Goal: Find specific page/section: Find specific page/section

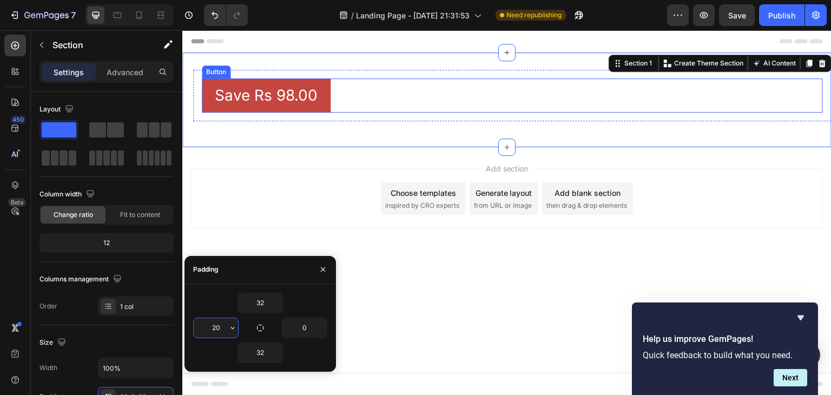
scroll to position [126, 0]
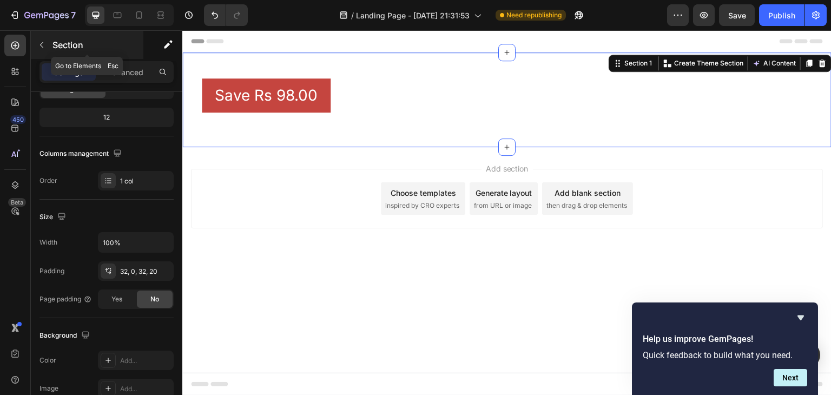
click at [95, 53] on div "Section" at bounding box center [87, 45] width 113 height 28
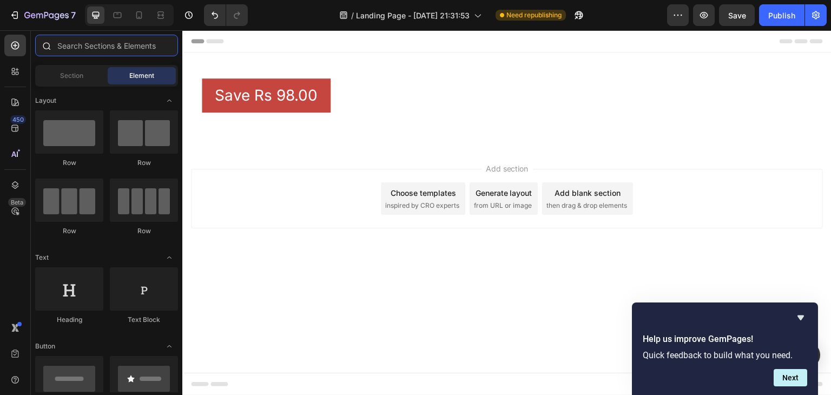
click at [95, 52] on input "text" at bounding box center [106, 46] width 143 height 22
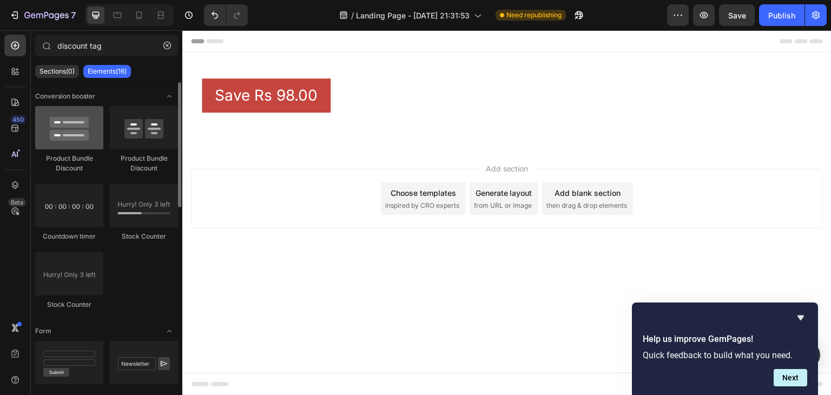
click at [71, 130] on div at bounding box center [69, 127] width 68 height 43
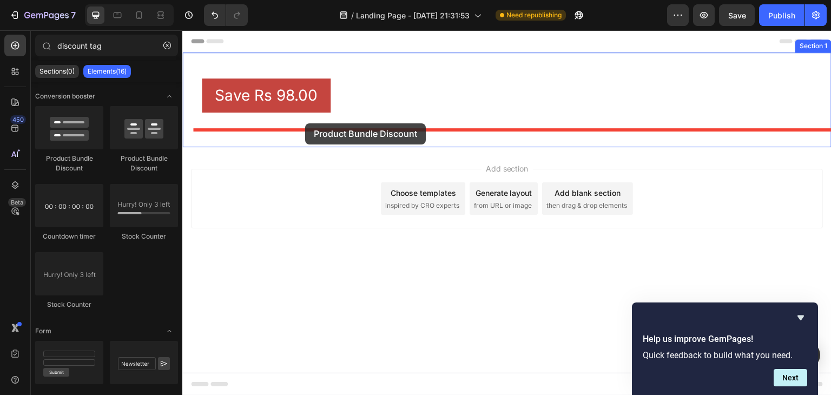
drag, startPoint x: 254, startPoint y: 161, endPoint x: 305, endPoint y: 123, distance: 63.5
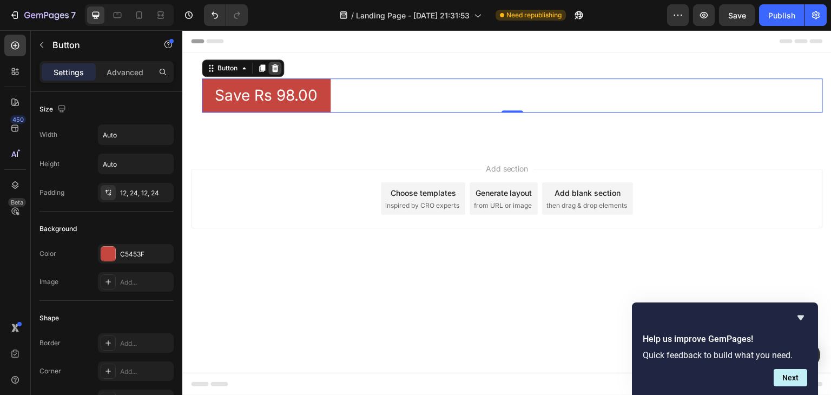
click at [278, 68] on icon at bounding box center [275, 68] width 9 height 9
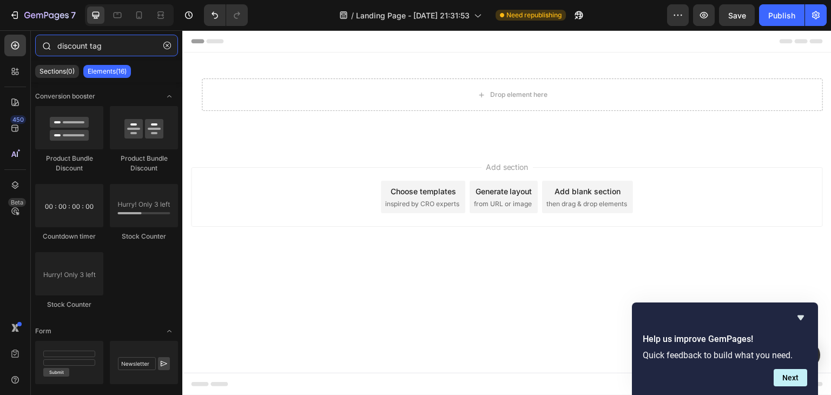
click at [130, 48] on input "discount tag" at bounding box center [106, 46] width 143 height 22
type input "d"
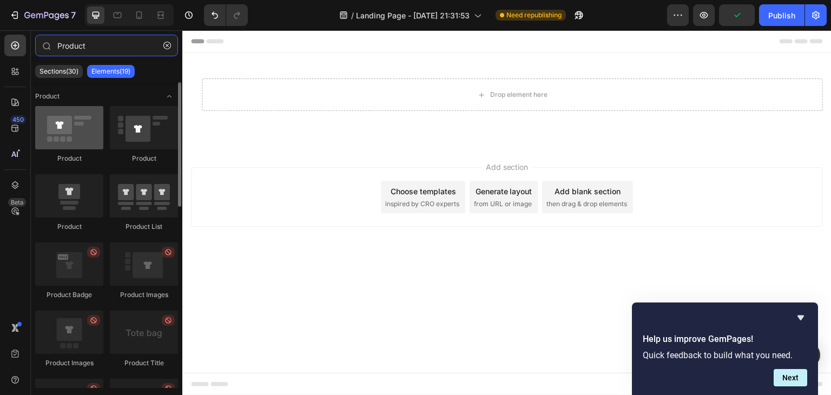
type input "Product"
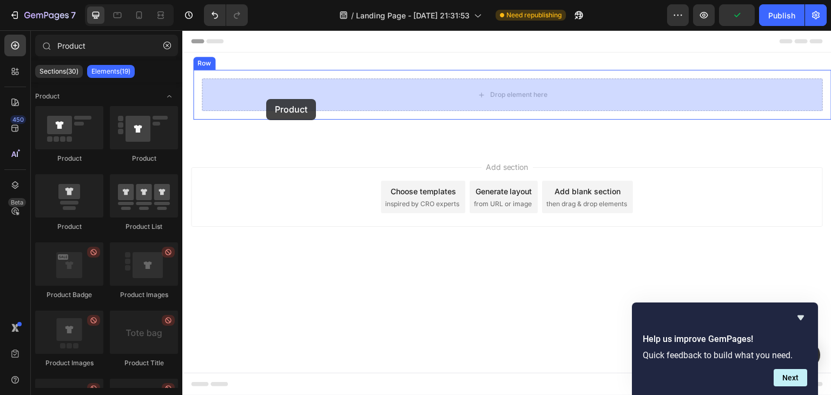
drag, startPoint x: 266, startPoint y: 152, endPoint x: 269, endPoint y: 99, distance: 53.1
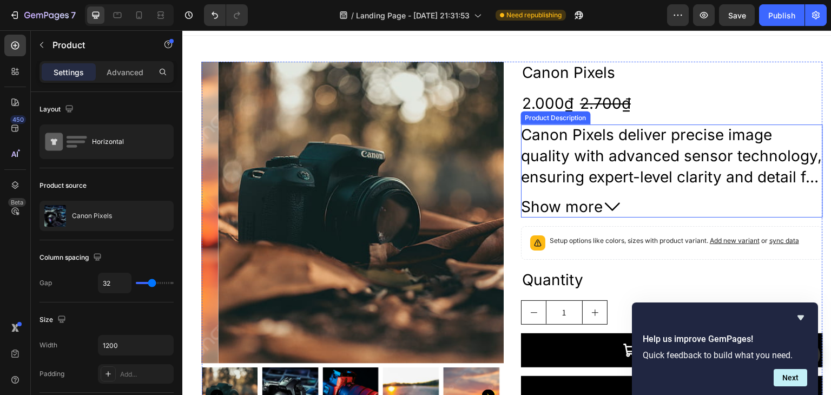
scroll to position [12, 0]
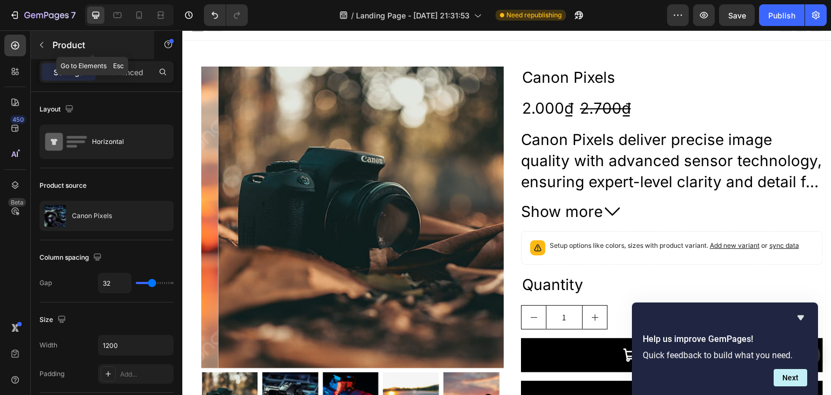
click at [97, 46] on p "Product" at bounding box center [98, 44] width 92 height 13
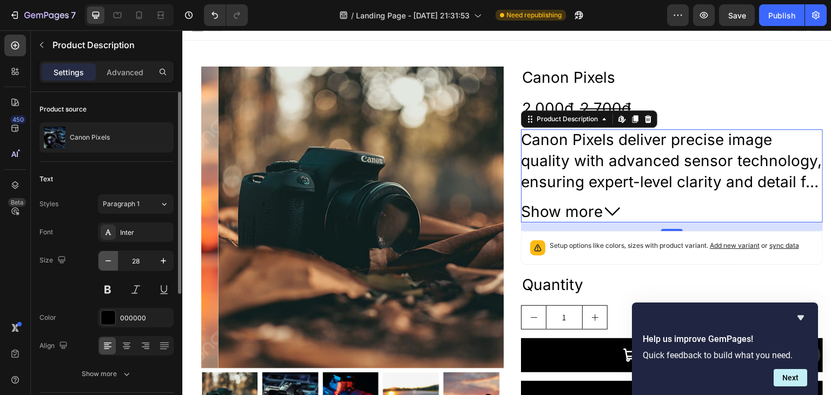
click at [109, 258] on icon "button" at bounding box center [108, 260] width 11 height 11
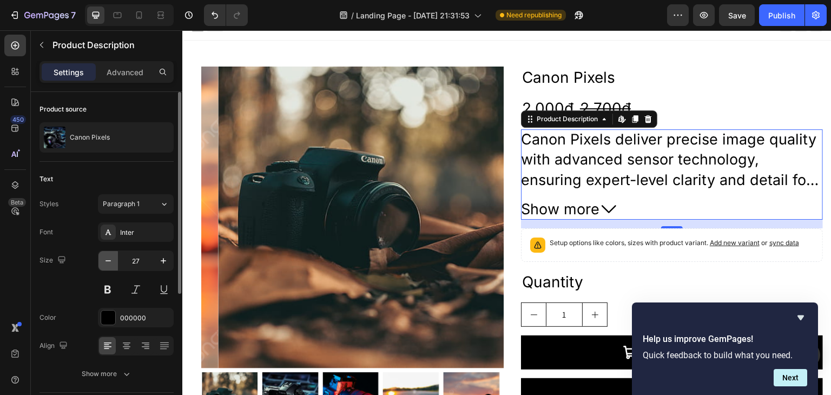
click at [109, 258] on icon "button" at bounding box center [108, 260] width 11 height 11
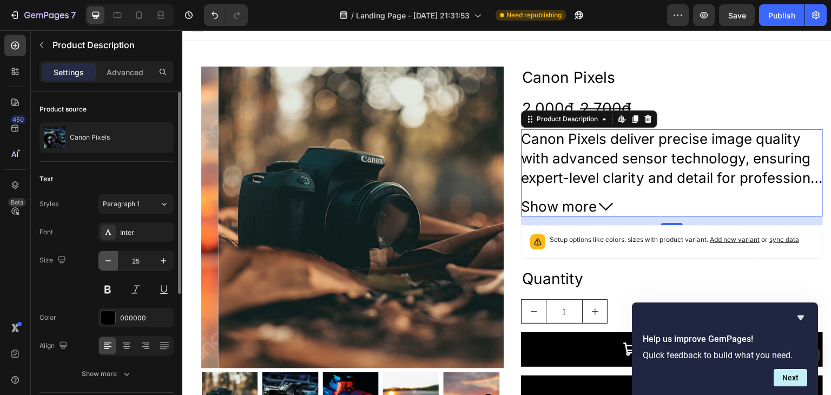
click at [109, 258] on icon "button" at bounding box center [108, 260] width 11 height 11
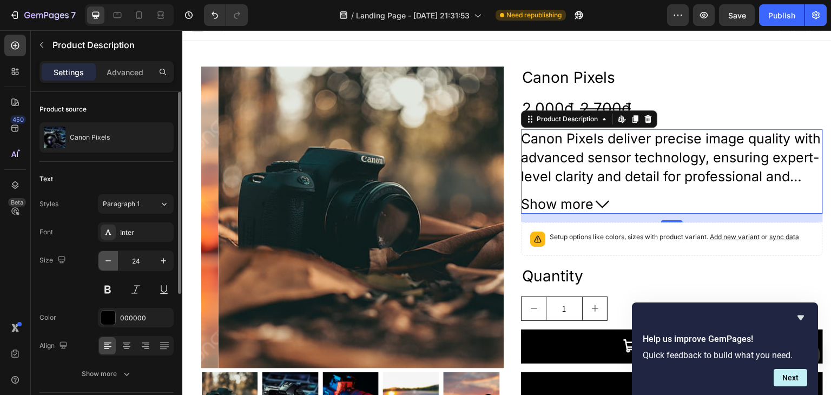
click at [109, 258] on icon "button" at bounding box center [108, 260] width 11 height 11
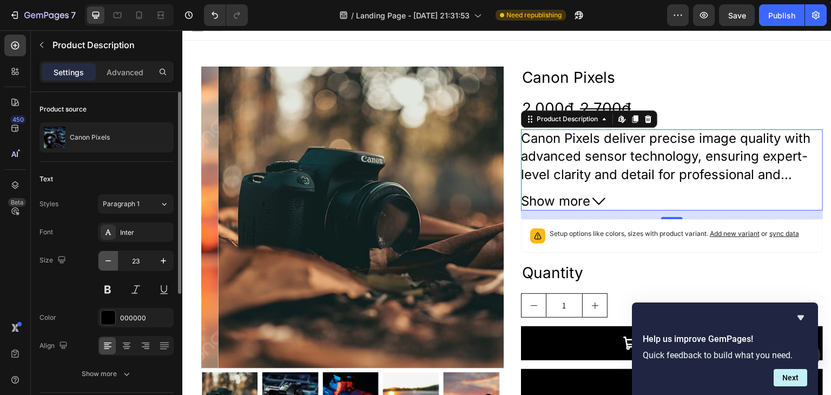
click at [109, 258] on icon "button" at bounding box center [108, 260] width 11 height 11
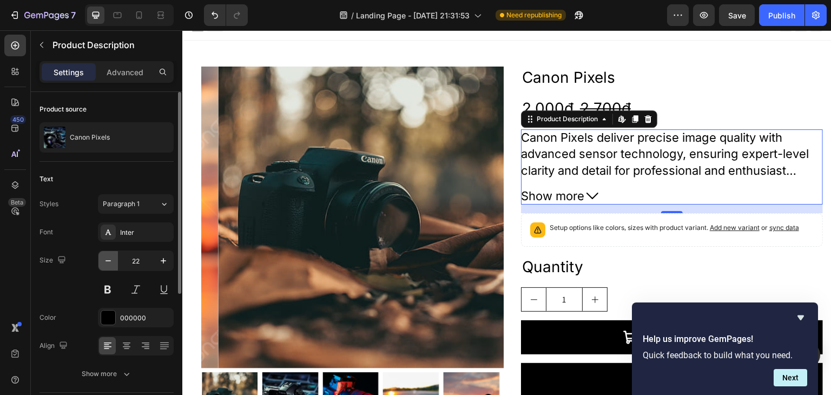
click at [109, 258] on icon "button" at bounding box center [108, 260] width 11 height 11
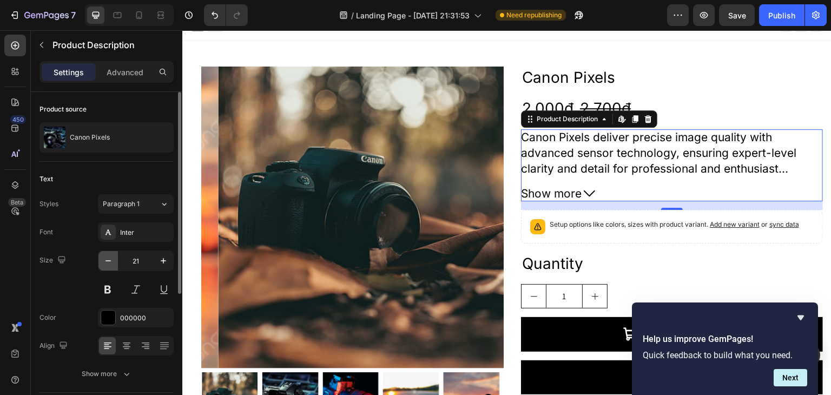
click at [109, 258] on icon "button" at bounding box center [108, 260] width 11 height 11
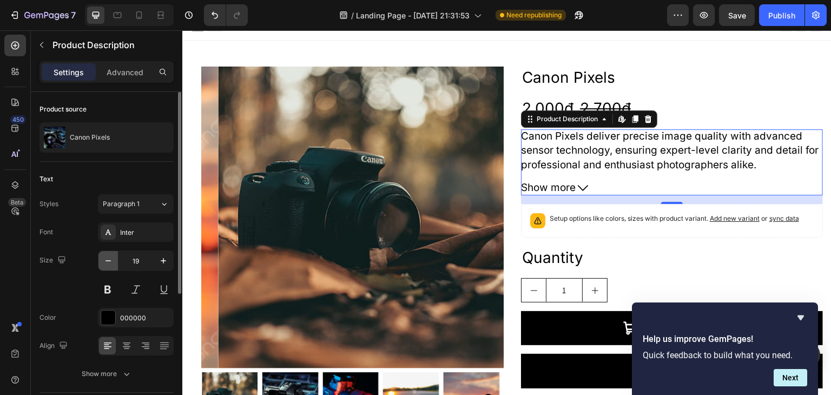
click at [109, 258] on icon "button" at bounding box center [108, 260] width 11 height 11
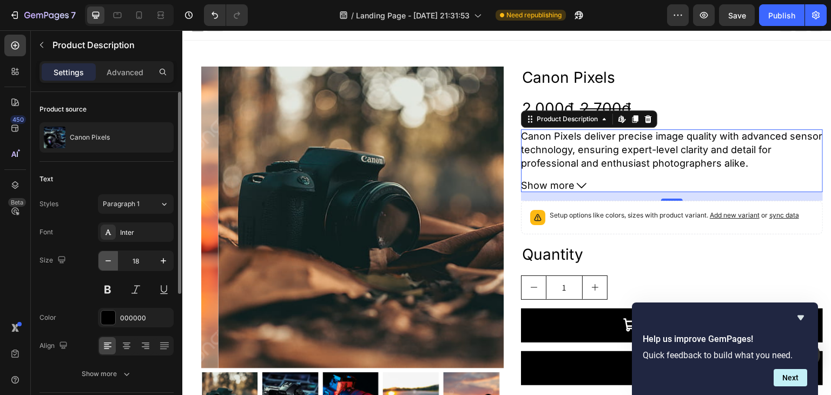
click at [109, 258] on icon "button" at bounding box center [108, 260] width 11 height 11
type input "17"
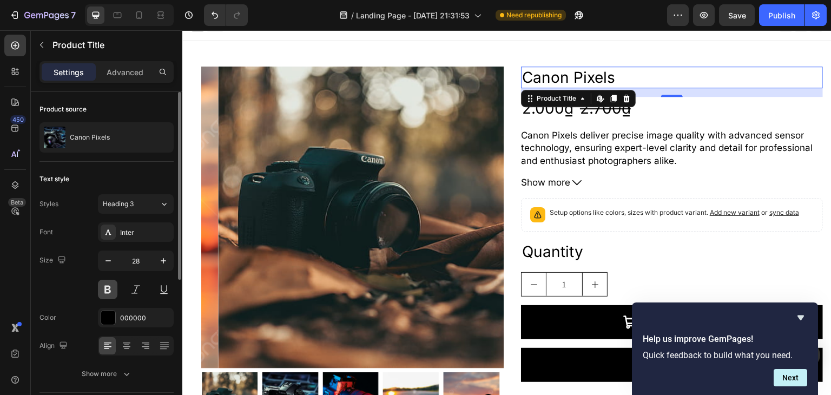
click at [109, 285] on button at bounding box center [107, 289] width 19 height 19
click at [108, 263] on icon "button" at bounding box center [108, 260] width 11 height 11
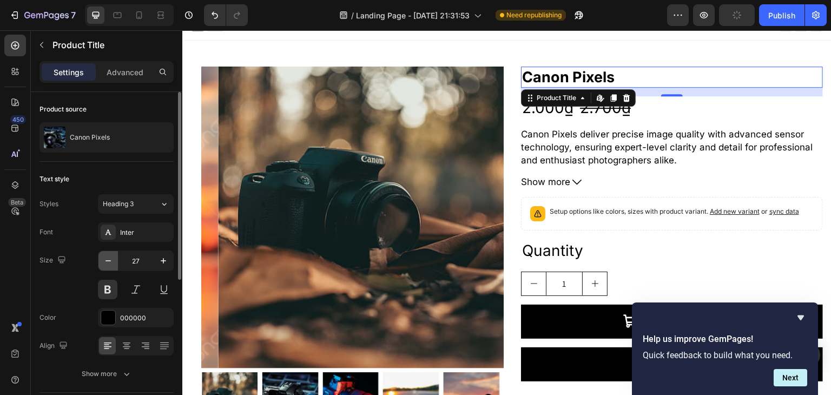
type input "26"
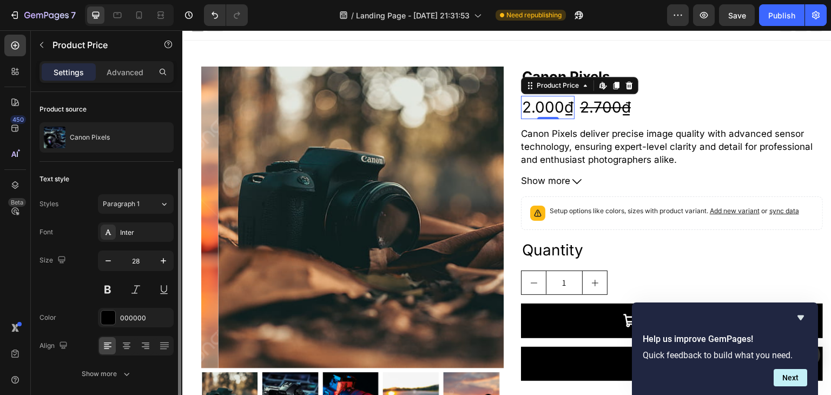
scroll to position [40, 0]
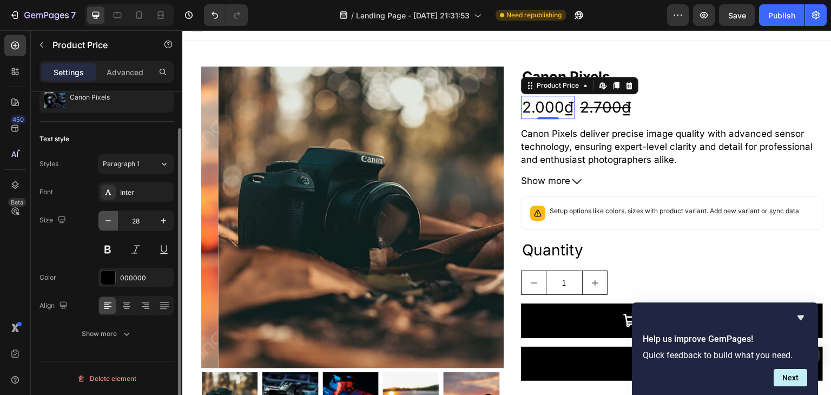
click at [108, 217] on icon "button" at bounding box center [108, 220] width 11 height 11
type input "24"
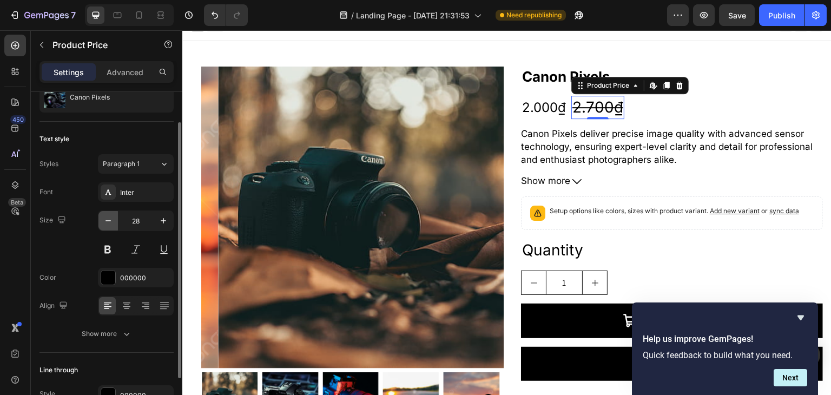
click at [110, 221] on icon "button" at bounding box center [108, 220] width 11 height 11
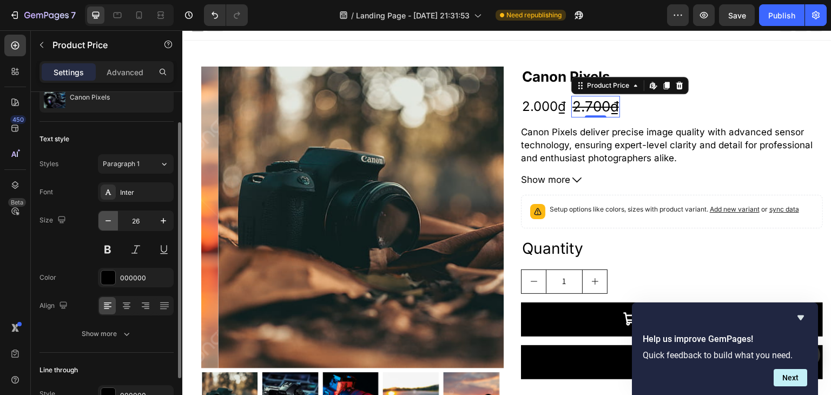
click at [110, 221] on icon "button" at bounding box center [108, 220] width 11 height 11
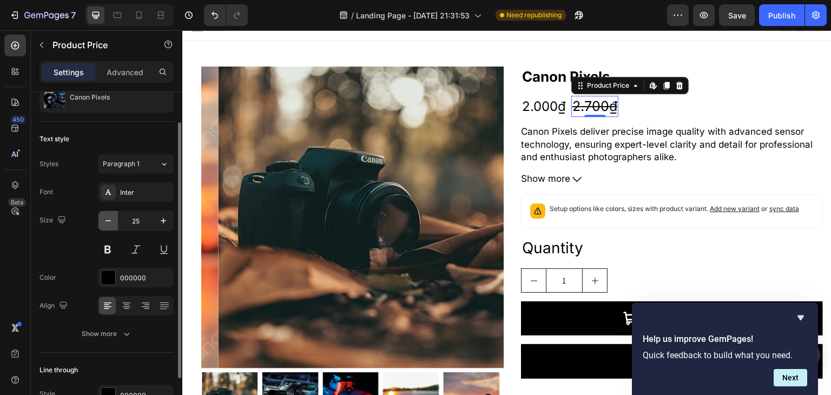
click at [110, 221] on icon "button" at bounding box center [108, 220] width 11 height 11
type input "24"
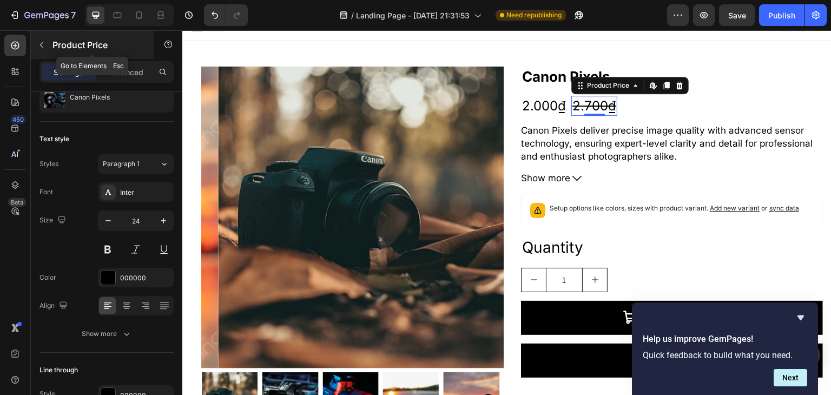
click at [102, 42] on p "Product Price" at bounding box center [98, 44] width 92 height 13
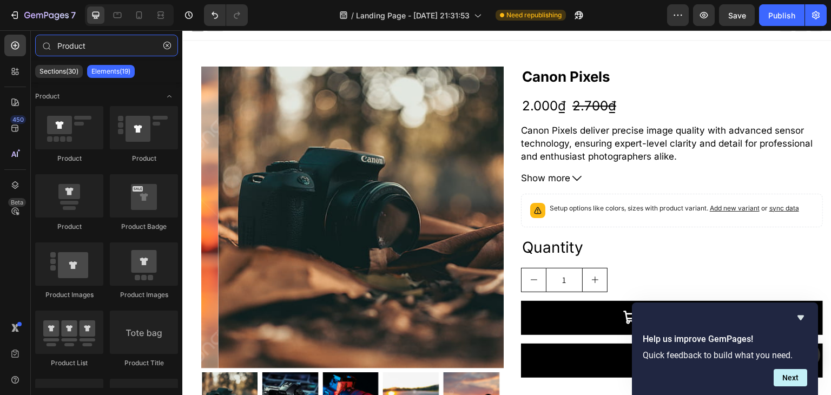
click at [102, 42] on input "Product" at bounding box center [106, 46] width 143 height 22
type input "P"
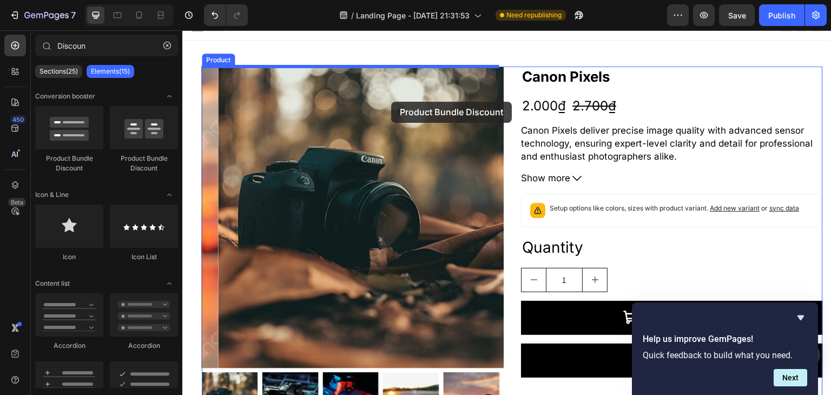
drag, startPoint x: 249, startPoint y: 156, endPoint x: 448, endPoint y: 111, distance: 203.7
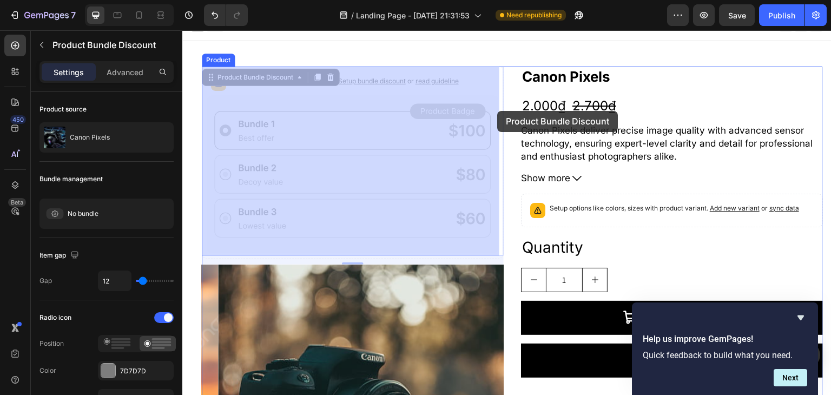
drag, startPoint x: 484, startPoint y: 111, endPoint x: 499, endPoint y: 111, distance: 15.7
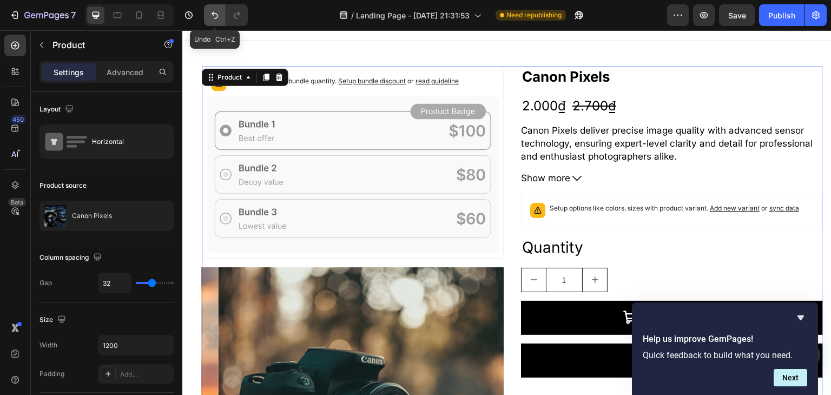
click at [205, 12] on button "Undo/Redo" at bounding box center [215, 15] width 22 height 22
click at [212, 14] on icon "Undo/Redo" at bounding box center [215, 15] width 6 height 7
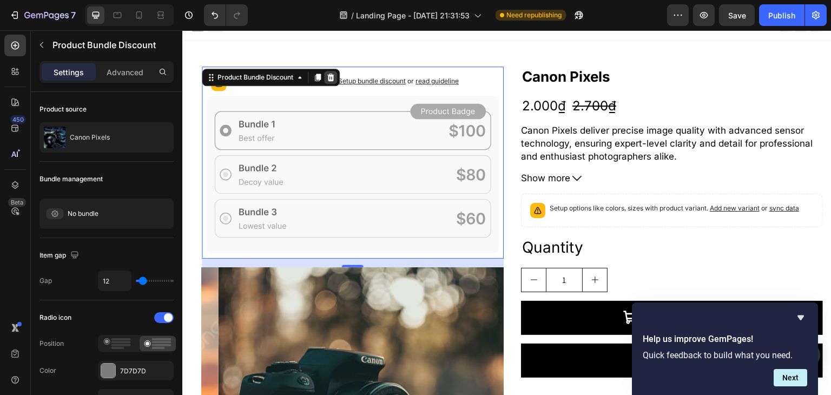
click at [336, 75] on div at bounding box center [330, 77] width 13 height 13
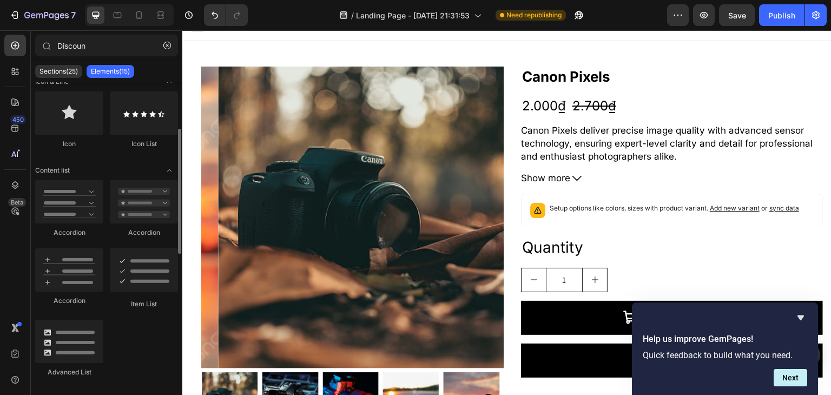
scroll to position [0, 0]
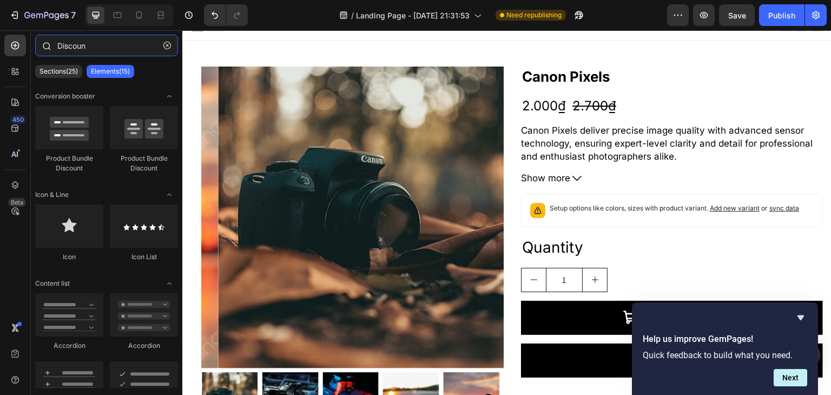
click at [87, 42] on input "Discoun" at bounding box center [106, 46] width 143 height 22
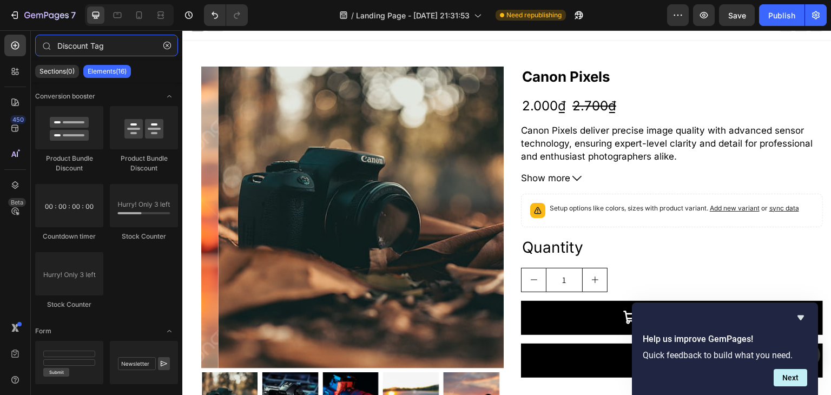
type input "Discount Tag"
